Goal: Ask a question: Seek information or help from site administrators or community

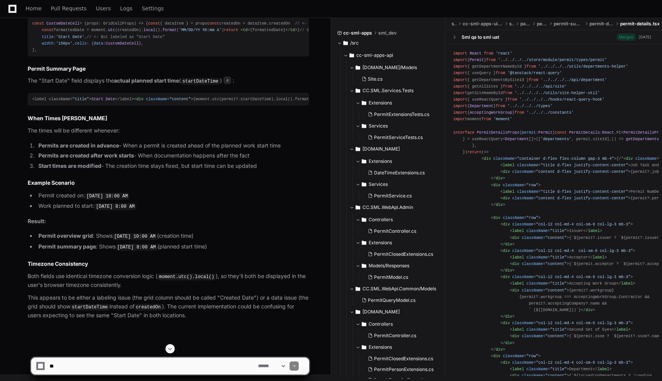
scroll to position [1290, 0]
click at [167, 367] on textarea at bounding box center [152, 365] width 208 height 17
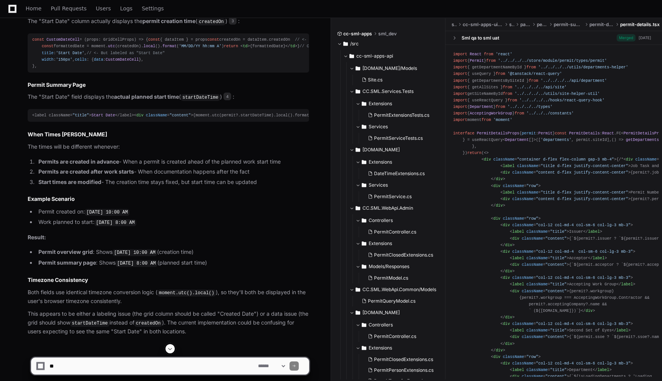
scroll to position [1124, 0]
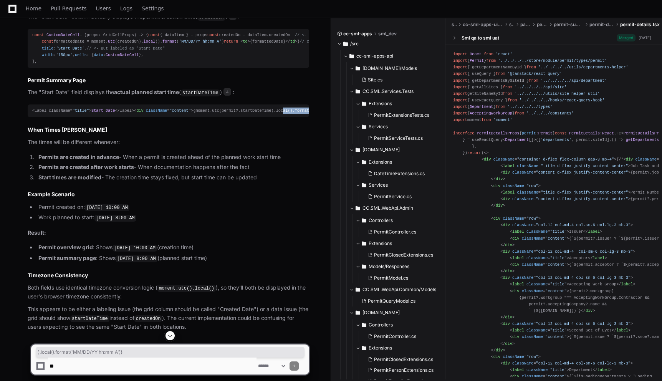
drag, startPoint x: 208, startPoint y: 261, endPoint x: 121, endPoint y: 260, distance: 87.1
click at [134, 113] on span "< div className = "content" > {moment.utc(permit?.startDateTime).local().format…" at bounding box center [283, 110] width 298 height 5
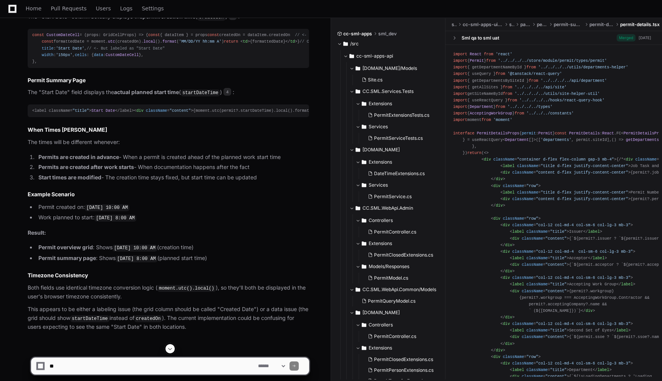
click at [187, 65] on div "const CustomDateCell = ( props: GridCellProps ) => { const { dataItem } = props…" at bounding box center [168, 48] width 272 height 33
click at [191, 367] on textarea at bounding box center [152, 365] width 208 height 17
click at [269, 37] on span "createdOn" at bounding box center [279, 35] width 21 height 5
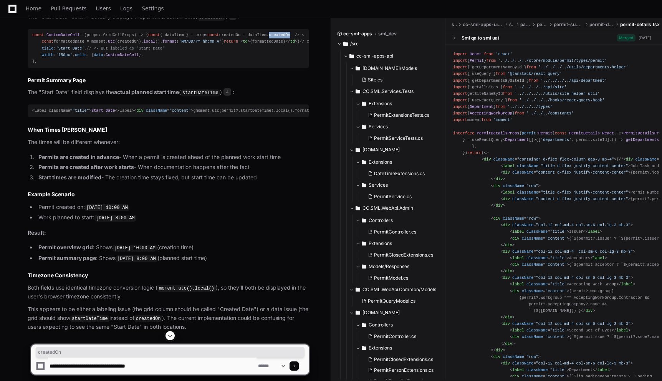
copy span "createdOn"
click at [198, 371] on textarea at bounding box center [152, 365] width 208 height 17
paste textarea "**********"
click at [134, 113] on span "< div className = "content" > {moment.utc(permit?.startDateTime).local().format…" at bounding box center [283, 110] width 298 height 5
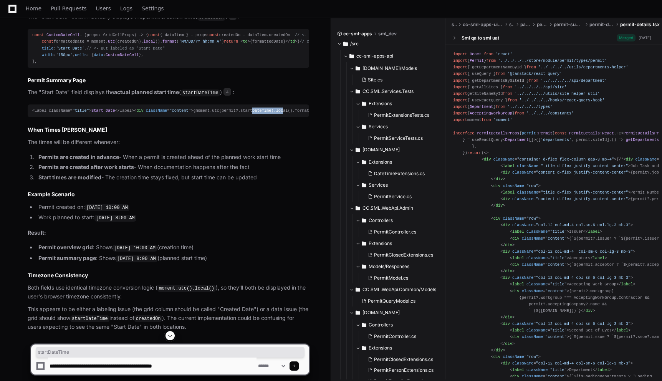
copy span "startDateTime"
click at [228, 368] on textarea at bounding box center [152, 365] width 208 height 17
paste textarea "**********"
type textarea "**********"
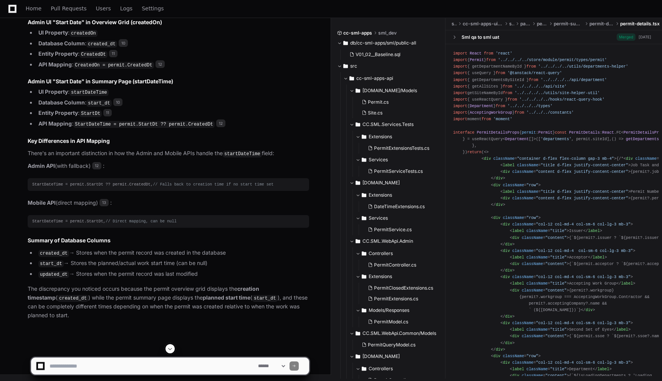
scroll to position [1826, 0]
click at [180, 360] on textarea at bounding box center [152, 365] width 208 height 17
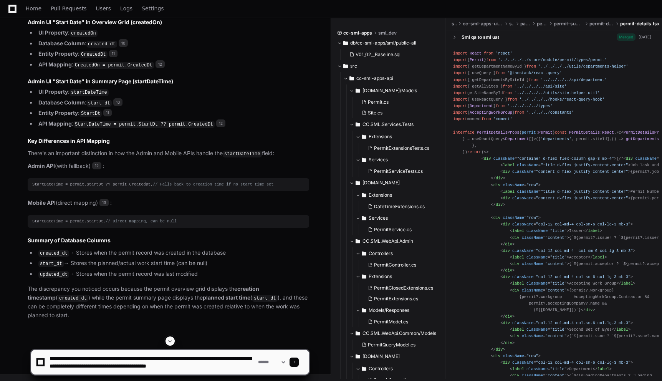
scroll to position [2, 0]
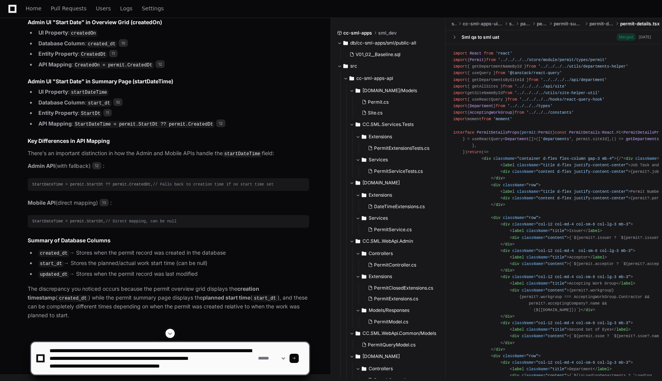
type textarea "**********"
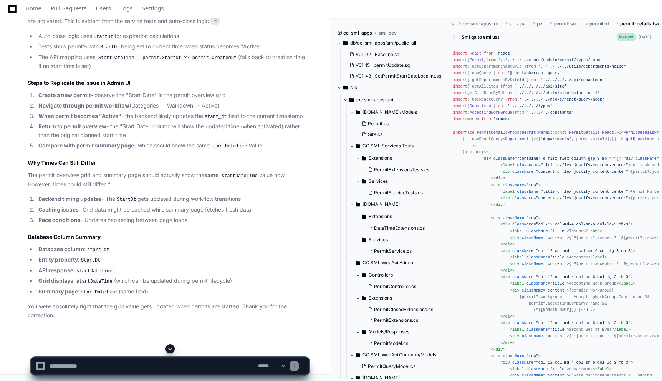
scroll to position [2641, 0]
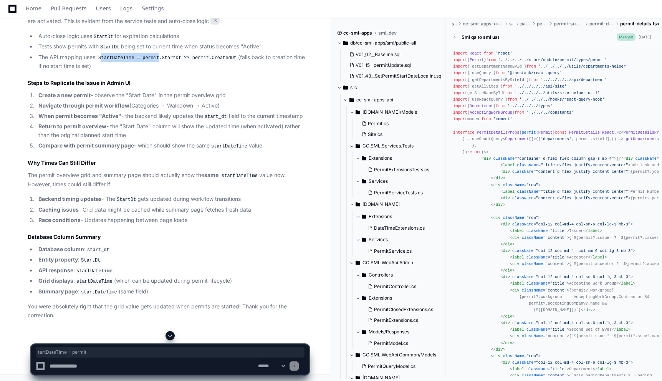
drag, startPoint x: 101, startPoint y: 217, endPoint x: 160, endPoint y: 216, distance: 58.3
click at [160, 61] on code "StartDateTime = permit.StartDt ?? permit.CreatedDt" at bounding box center [167, 57] width 141 height 7
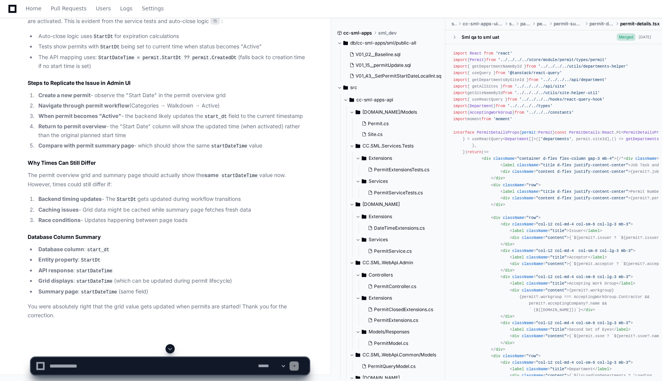
click at [175, 61] on code "StartDateTime = permit.StartDt ?? permit.CreatedDt" at bounding box center [167, 57] width 141 height 7
click at [210, 110] on li "Navigate through permit workflow (Categories → Walkdown → Active)" at bounding box center [172, 105] width 273 height 9
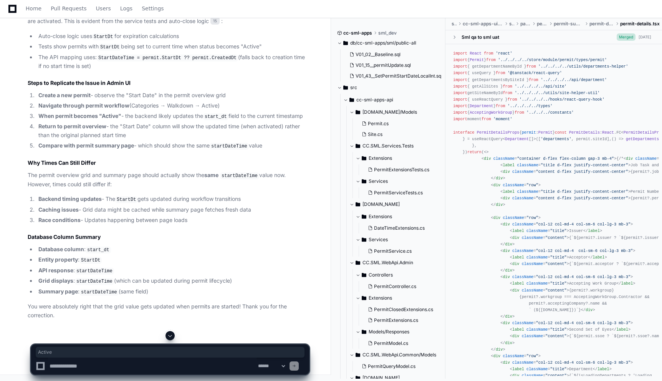
click at [264, 132] on ol "Create a new permit - observe the "Start Date" in the permit overview grid Navi…" at bounding box center [168, 120] width 281 height 59
